Goal: Task Accomplishment & Management: Manage account settings

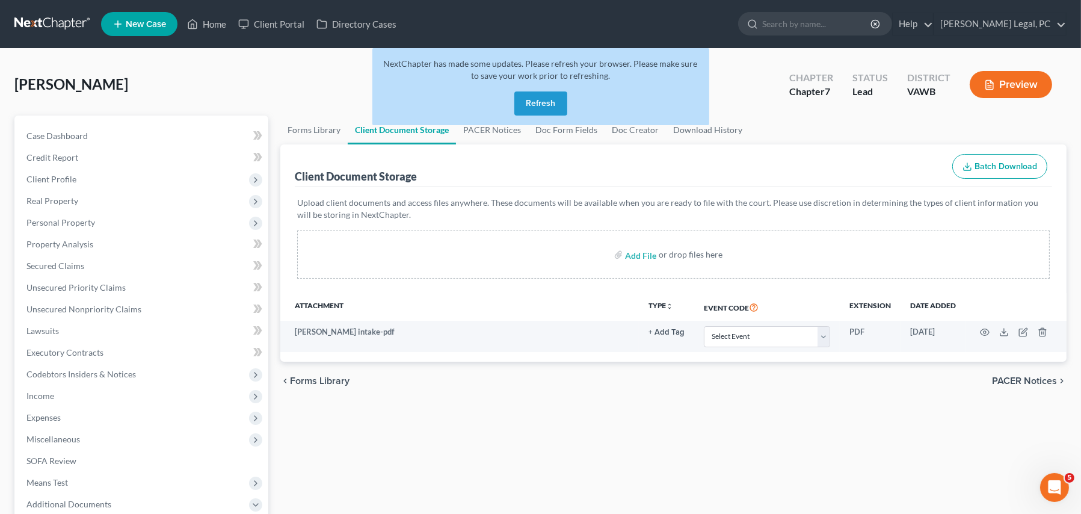
click at [42, 16] on link at bounding box center [52, 24] width 77 height 22
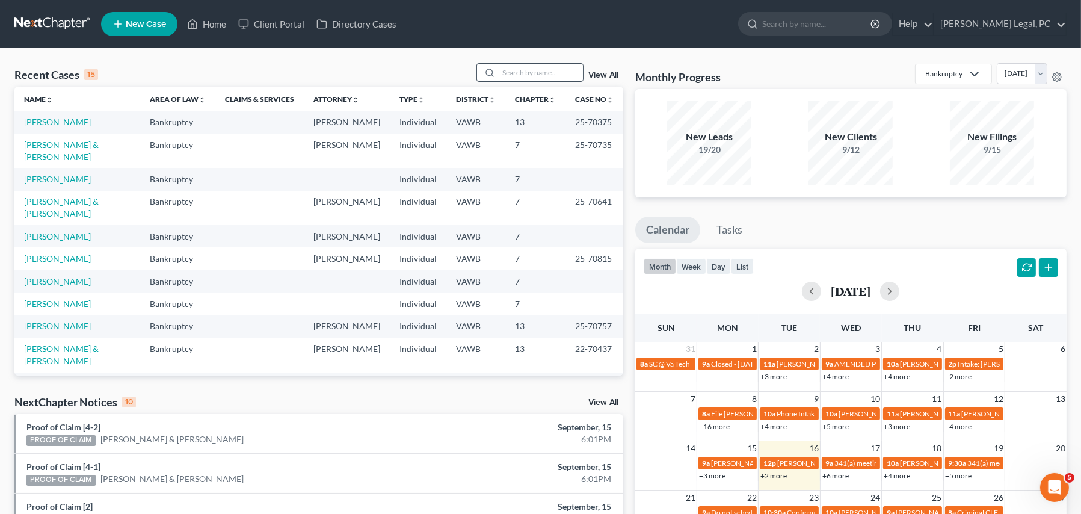
click at [493, 72] on icon at bounding box center [490, 73] width 10 height 10
click at [511, 71] on input "search" at bounding box center [541, 72] width 84 height 17
type input "lamb"
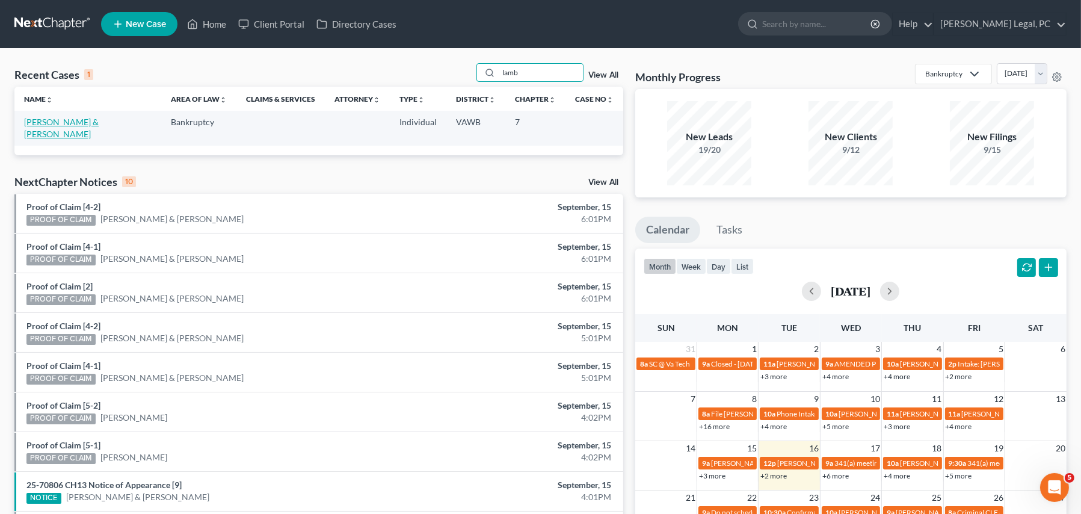
click at [81, 117] on link "Lamb, Ashley & Karen" at bounding box center [61, 128] width 75 height 22
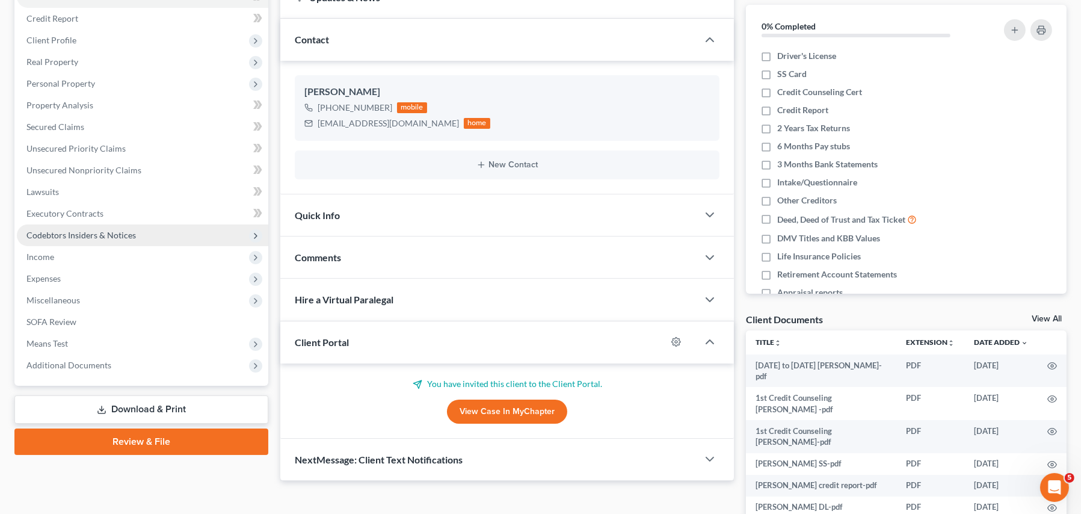
scroll to position [241, 0]
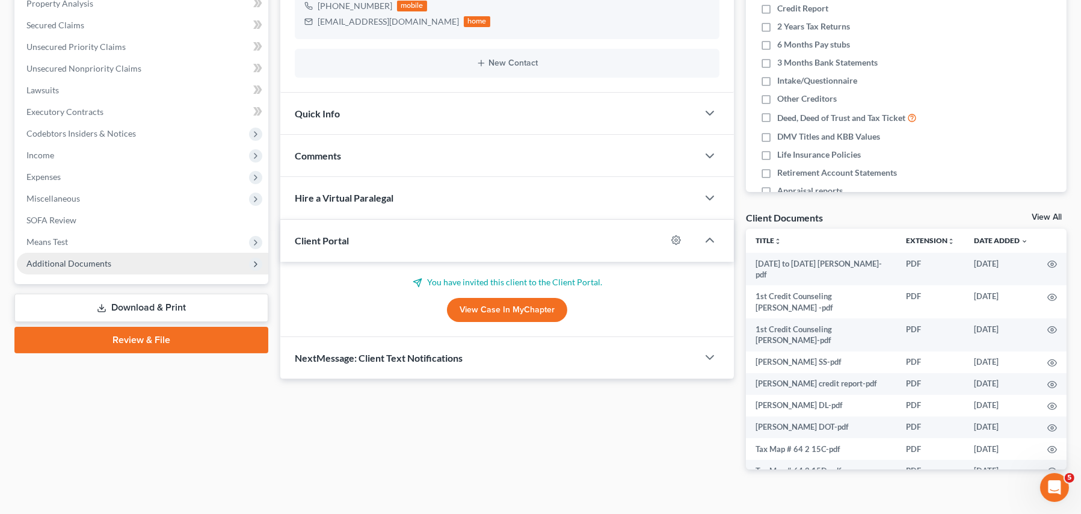
click at [53, 260] on span "Additional Documents" at bounding box center [68, 263] width 85 height 10
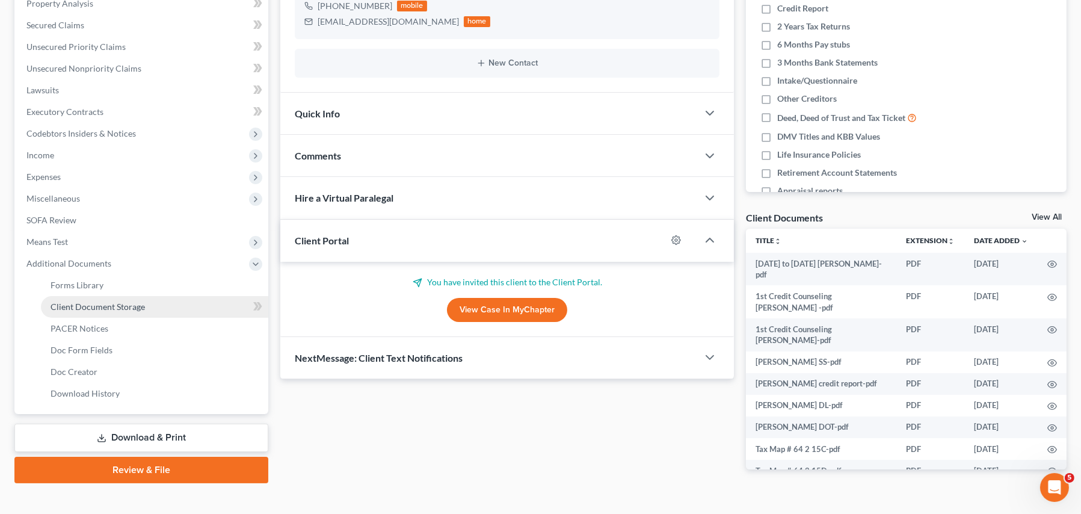
drag, startPoint x: 80, startPoint y: 301, endPoint x: 120, endPoint y: 300, distance: 40.3
click at [81, 301] on span "Client Document Storage" at bounding box center [98, 306] width 94 height 10
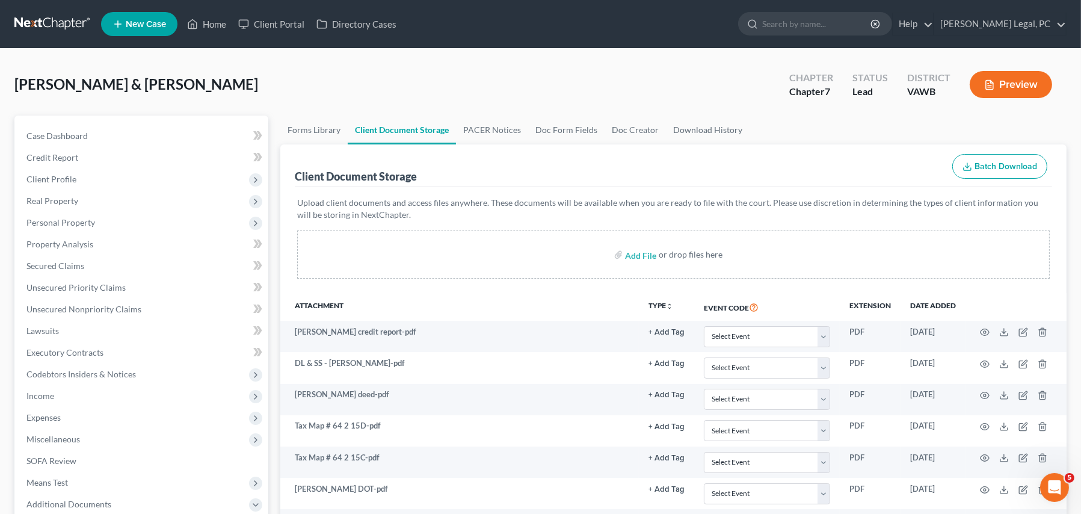
click at [66, 26] on link at bounding box center [52, 24] width 77 height 22
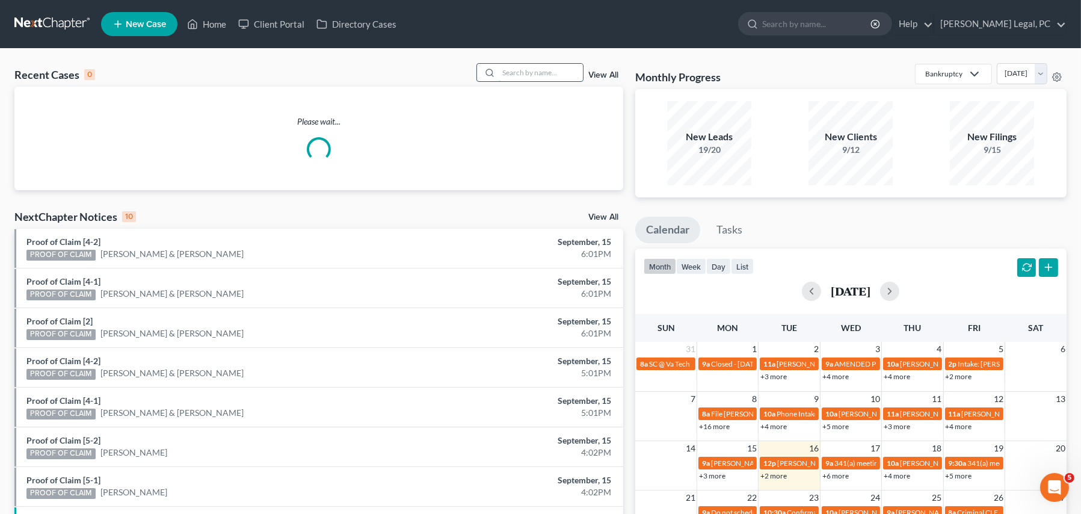
click at [523, 66] on input "search" at bounding box center [541, 72] width 84 height 17
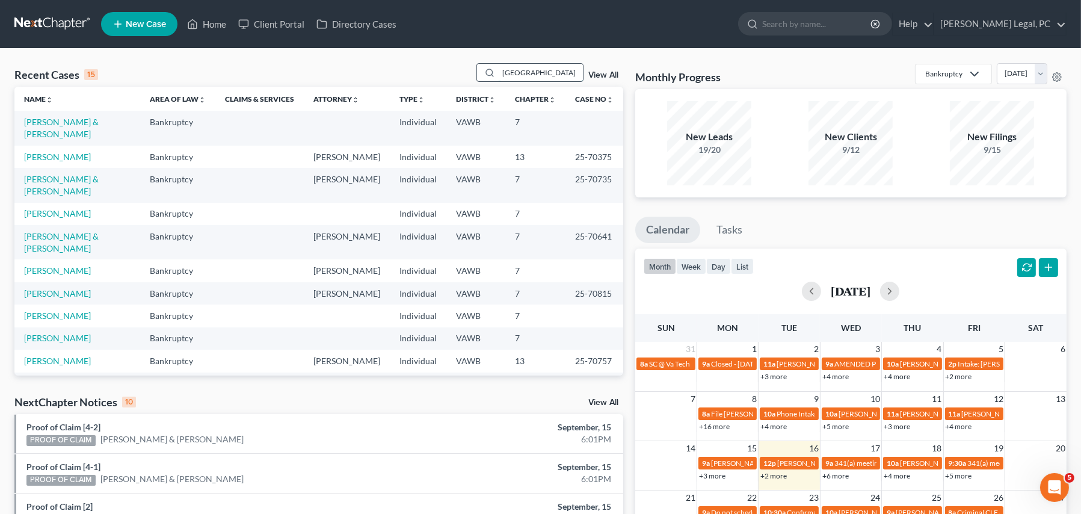
type input "richmond"
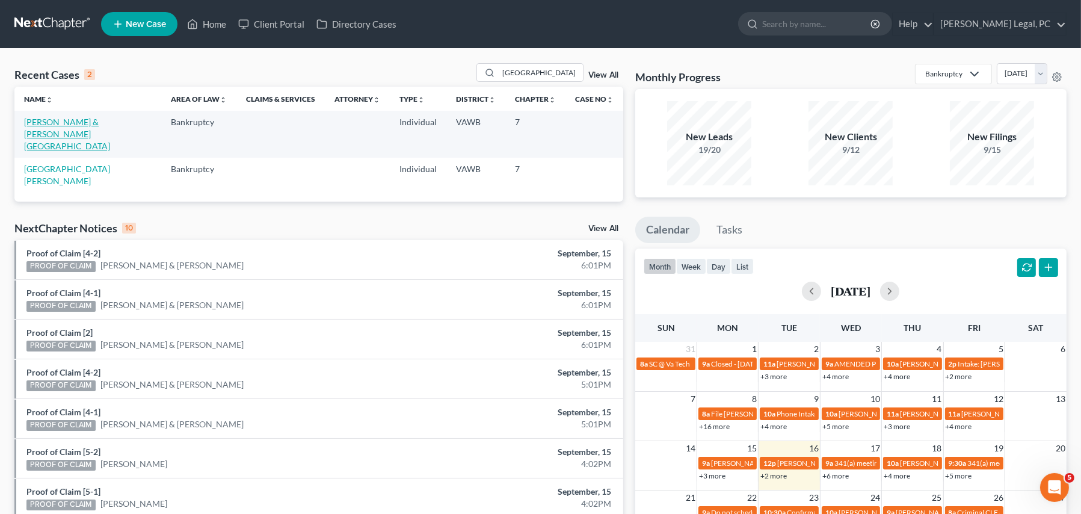
click at [105, 121] on link "Richmond, Andrew & Cayton, Bayleigh" at bounding box center [67, 134] width 86 height 34
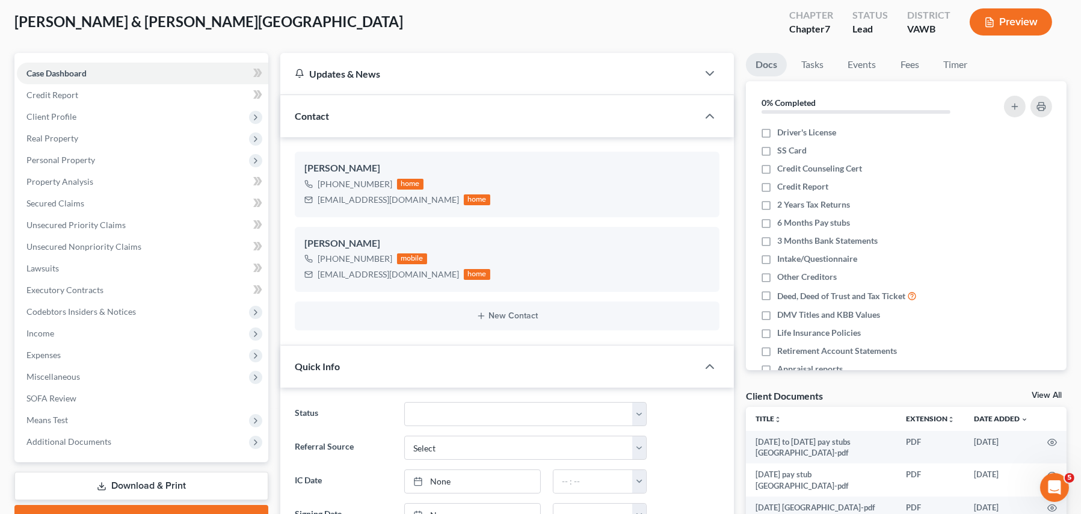
scroll to position [180, 0]
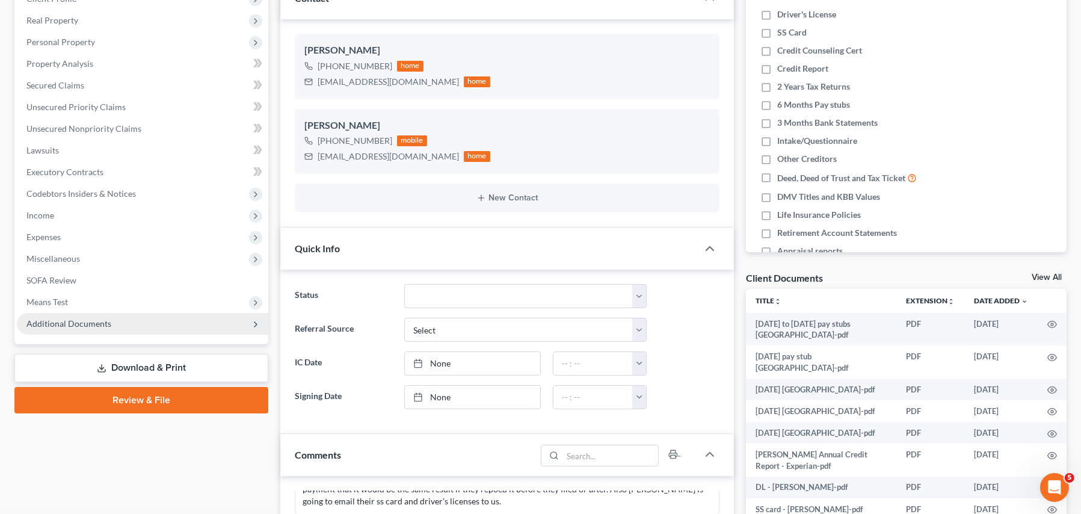
drag, startPoint x: 103, startPoint y: 324, endPoint x: 122, endPoint y: 321, distance: 18.4
click at [103, 324] on span "Additional Documents" at bounding box center [68, 323] width 85 height 10
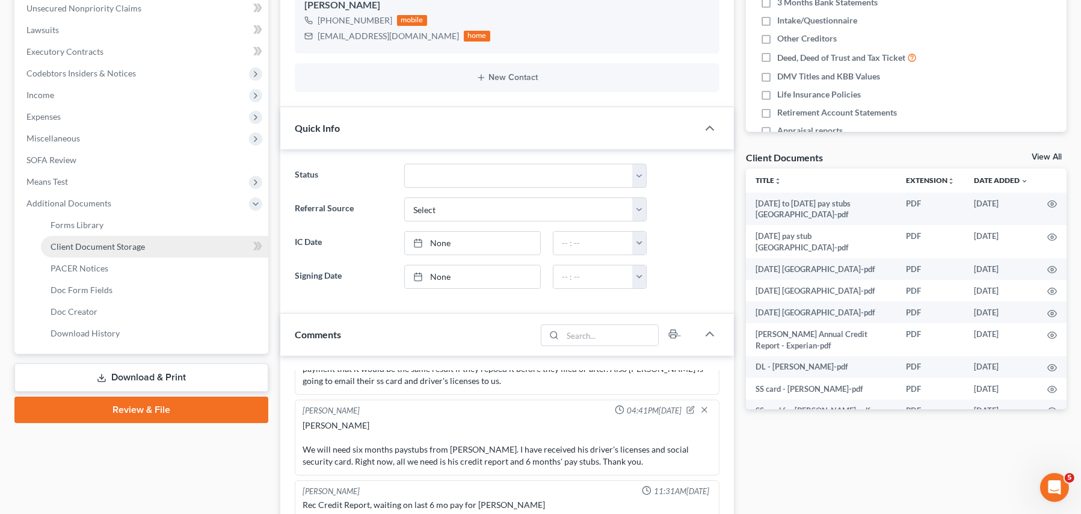
click at [88, 238] on link "Client Document Storage" at bounding box center [154, 247] width 227 height 22
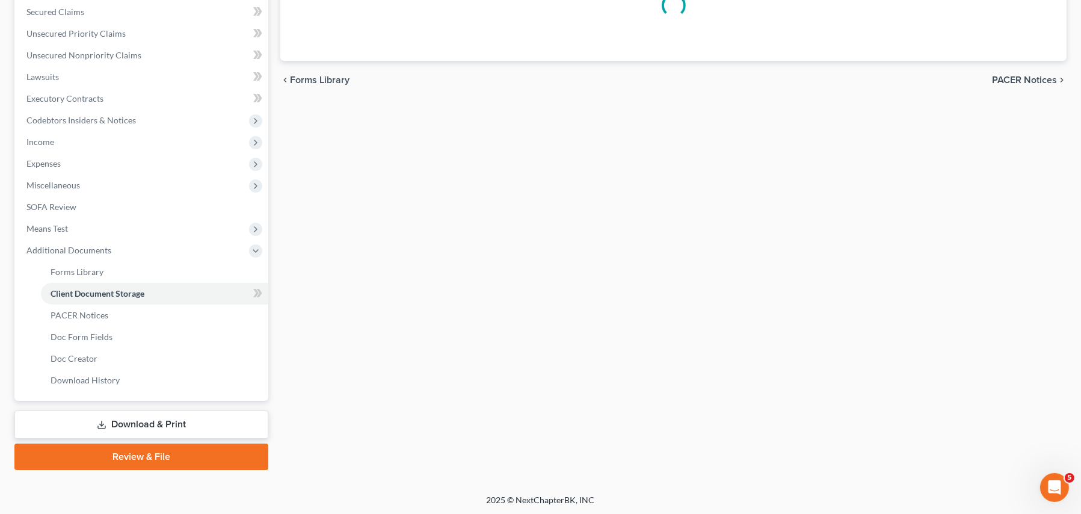
scroll to position [120, 0]
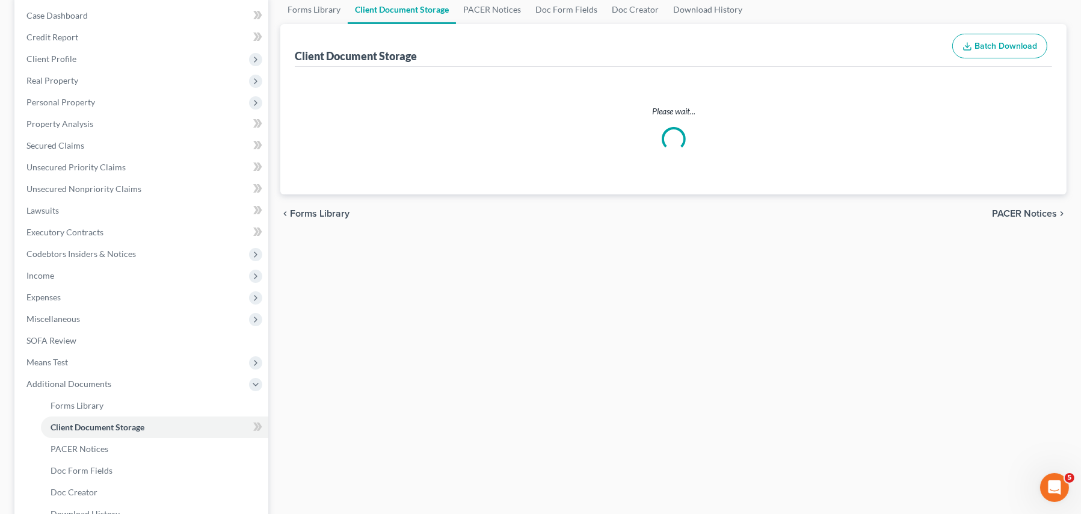
select select "0"
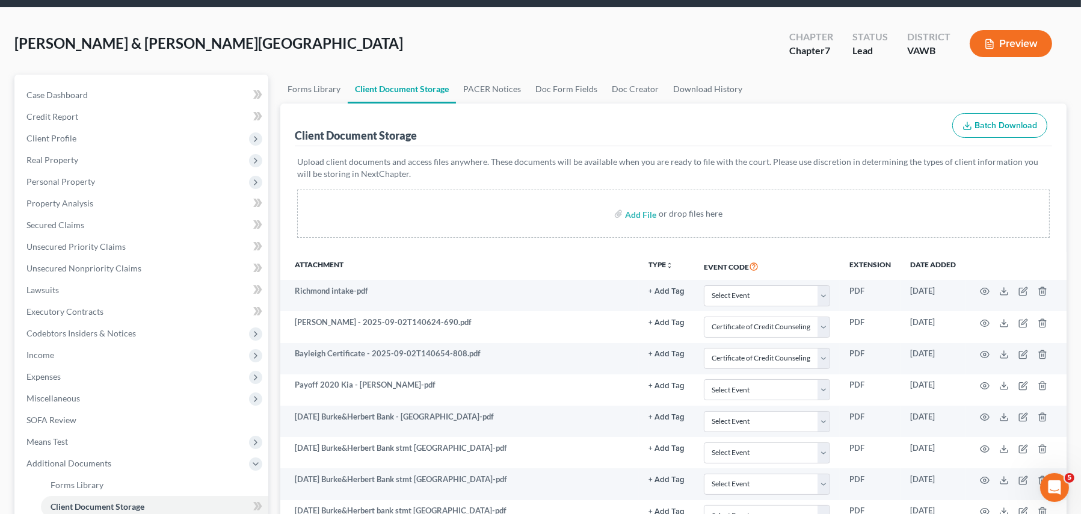
scroll to position [60, 0]
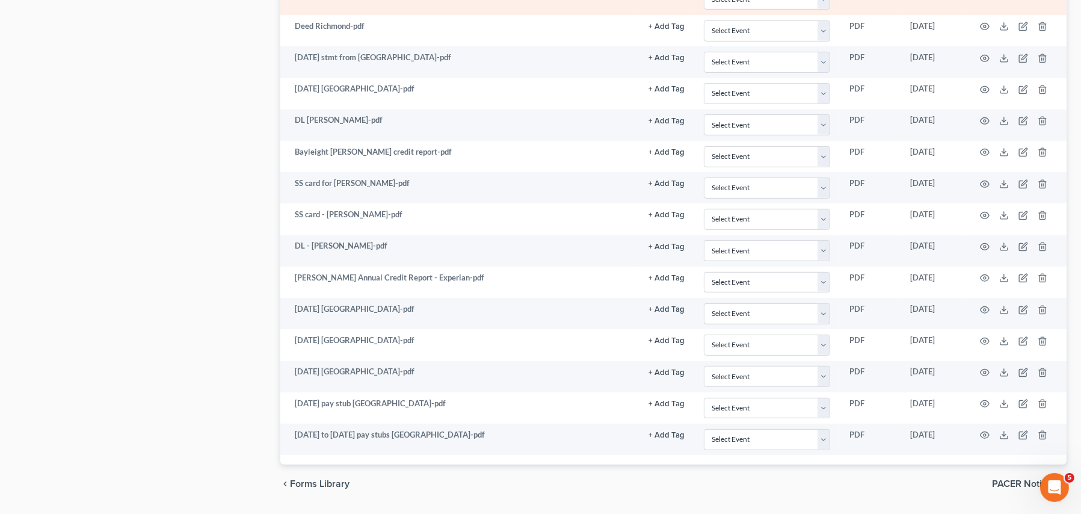
select select "0"
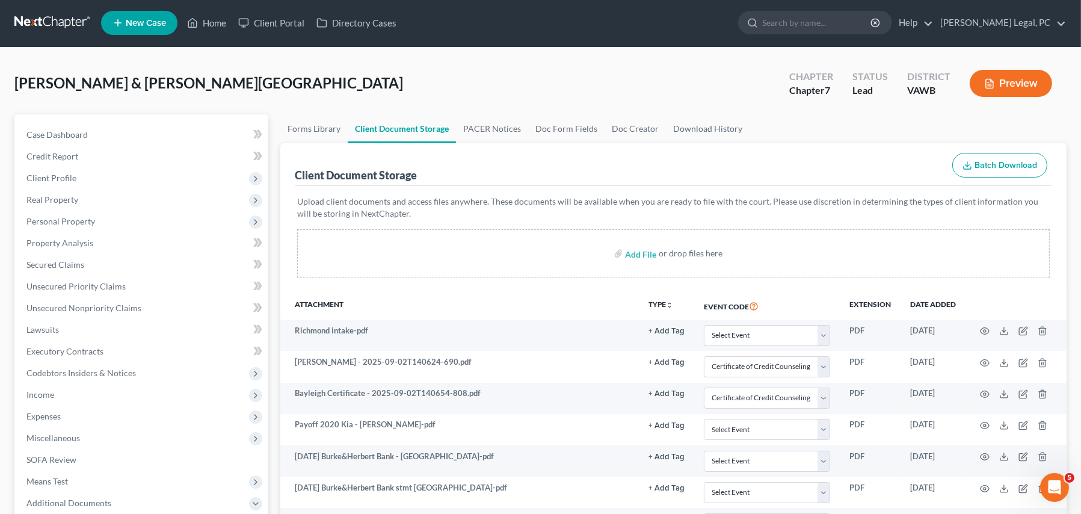
scroll to position [0, 0]
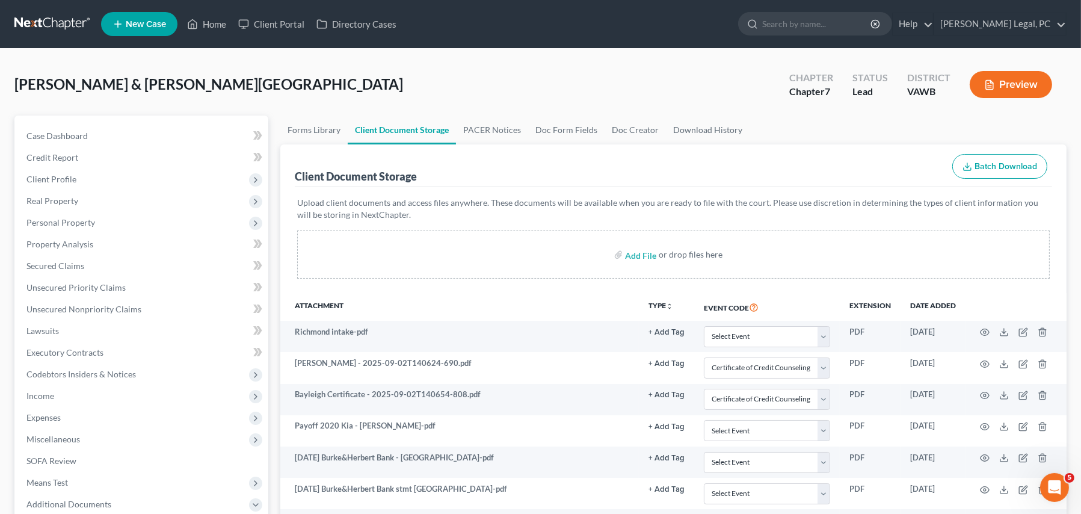
select select "0"
click at [70, 134] on span "Case Dashboard" at bounding box center [56, 136] width 61 height 10
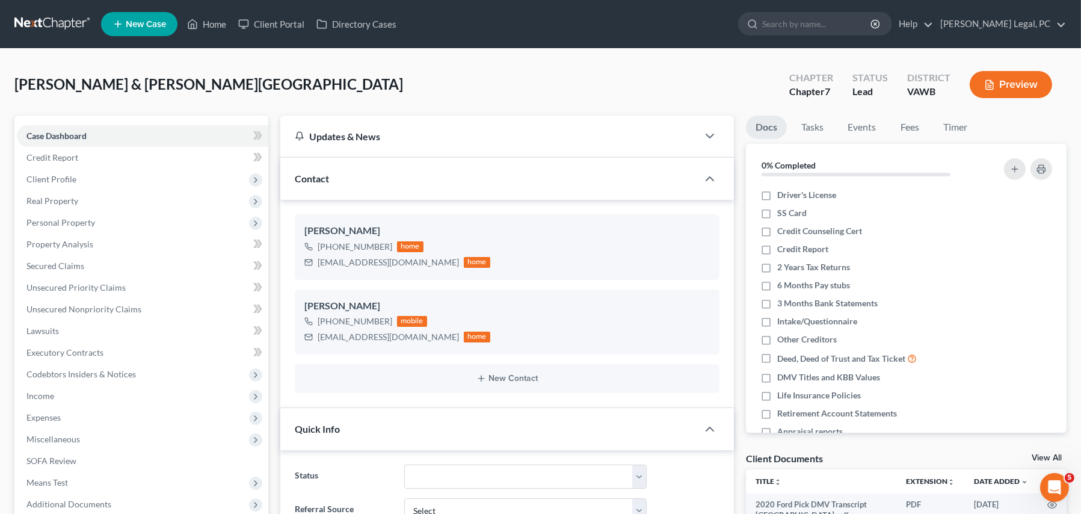
scroll to position [51, 0]
click at [964, 126] on link "Timer" at bounding box center [955, 127] width 43 height 23
